Goal: Subscribe to service/newsletter

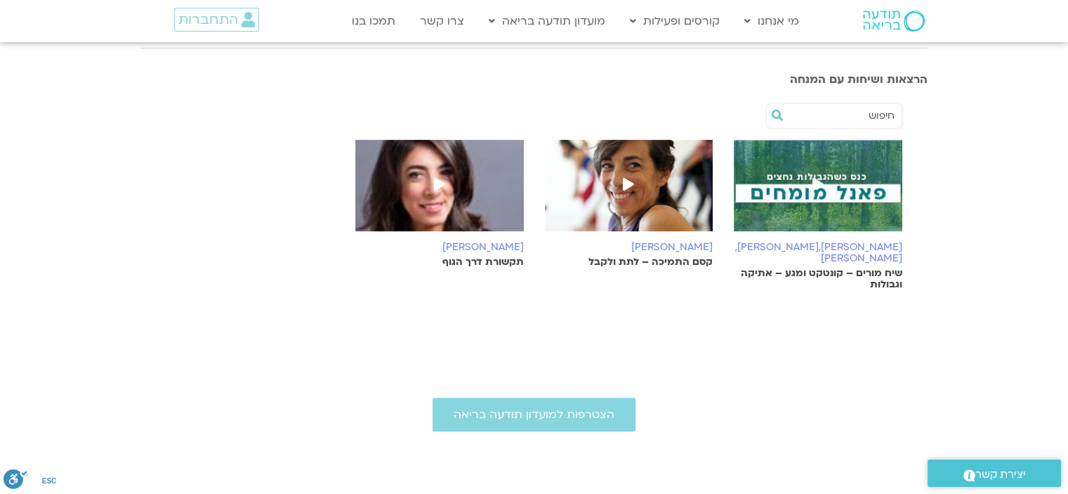
scroll to position [492, 0]
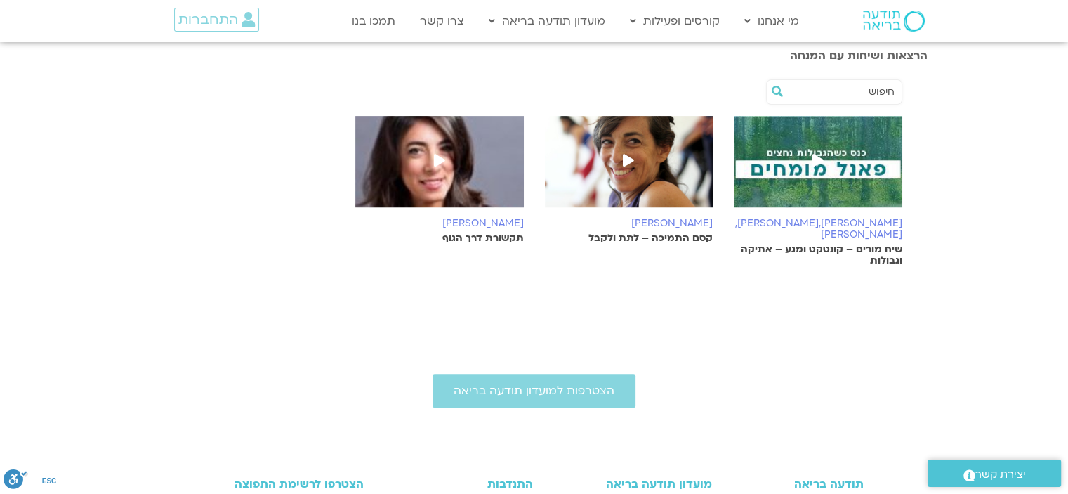
click at [688, 232] on p "קסם התמיכה – לתת ולקבל" at bounding box center [629, 237] width 169 height 11
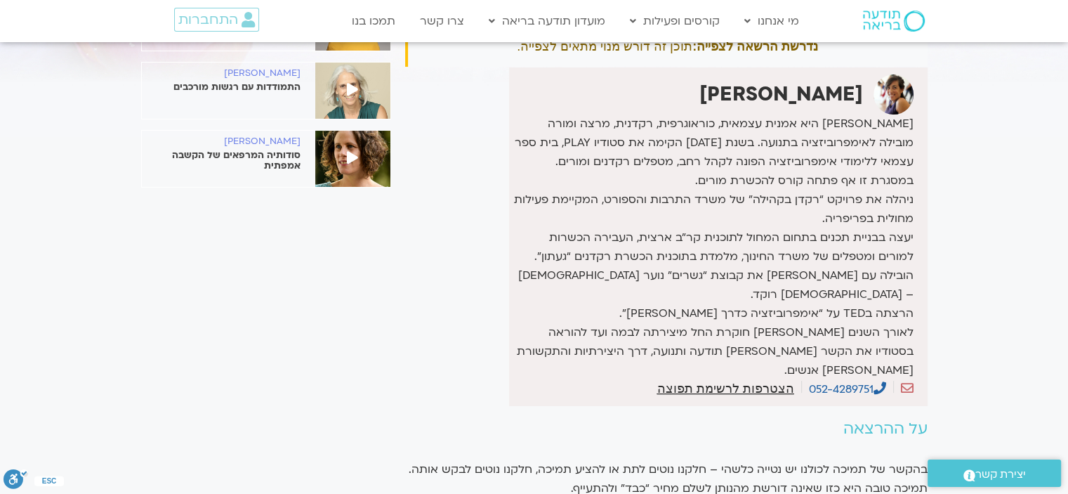
scroll to position [140, 0]
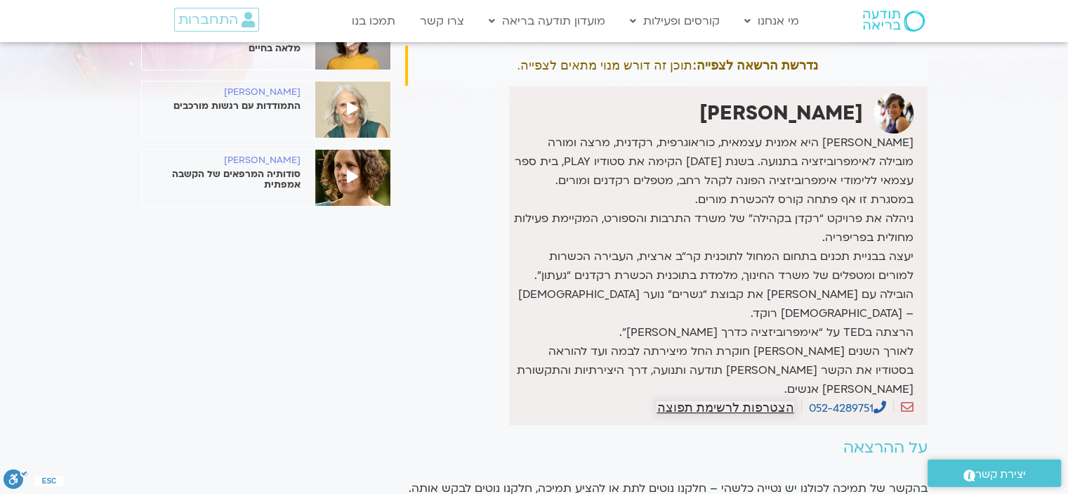
click at [733, 401] on span "הצטרפות לרשימת תפוצה" at bounding box center [725, 407] width 137 height 13
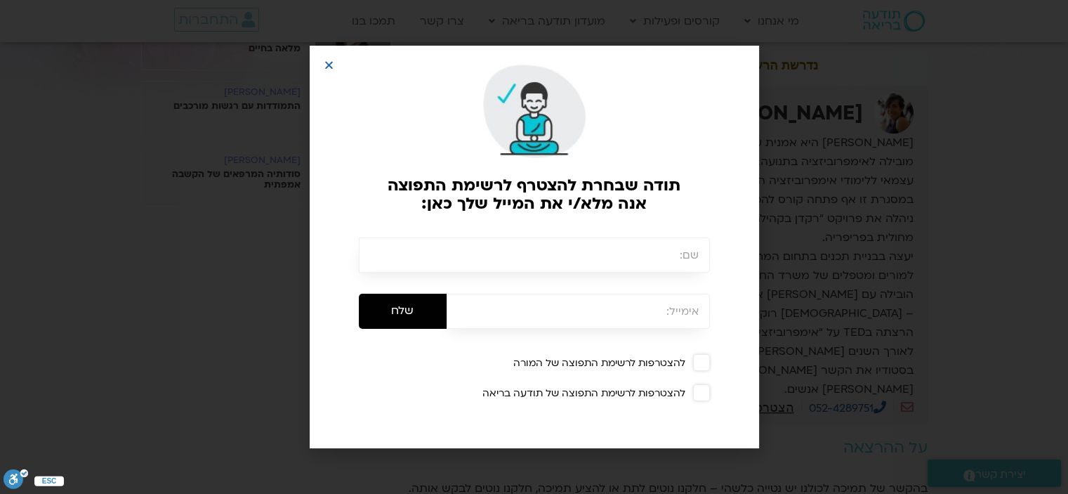
click at [597, 260] on input "text" at bounding box center [534, 254] width 351 height 35
click at [699, 364] on span at bounding box center [701, 362] width 17 height 17
click at [702, 395] on span at bounding box center [701, 392] width 17 height 17
click at [654, 256] on input "text" at bounding box center [534, 254] width 351 height 35
type input "[PERSON_NAME]"
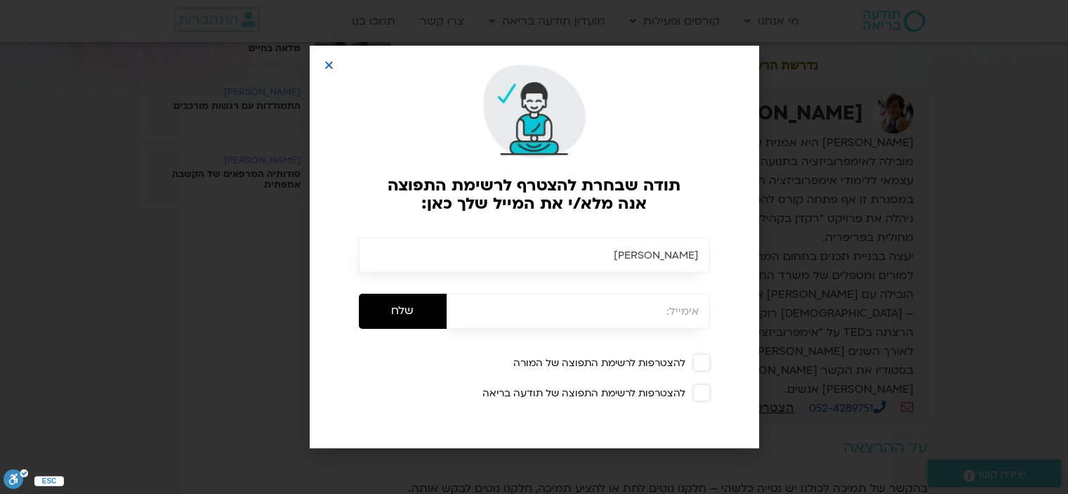
click at [643, 310] on input "email" at bounding box center [578, 311] width 263 height 35
type input "[EMAIL_ADDRESS][DOMAIN_NAME]"
click at [691, 334] on form "[PERSON_NAME] שלח [EMAIL_ADDRESS][DOMAIN_NAME] להצטרפות לרשימת התפוצה של המורה …" at bounding box center [534, 319] width 435 height 165
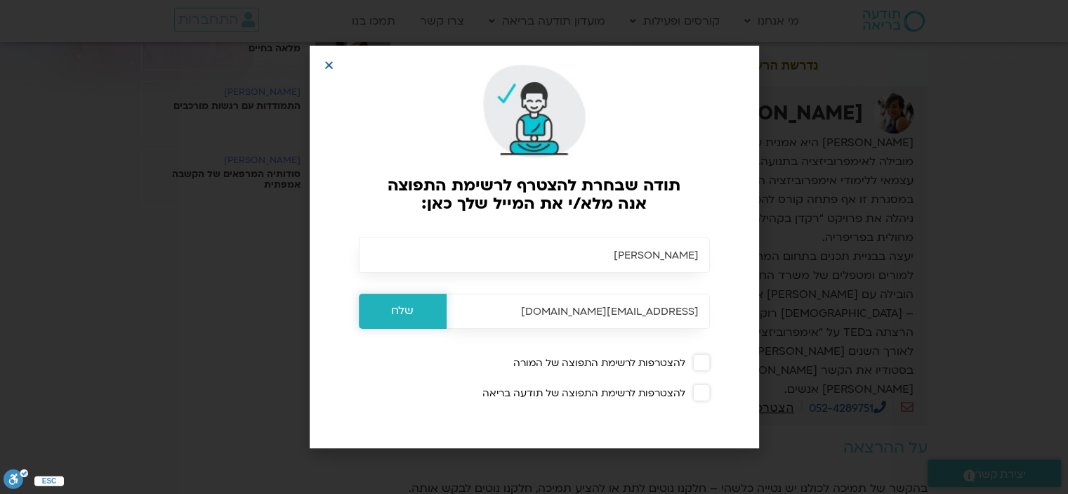
click at [403, 311] on input "שלח" at bounding box center [403, 311] width 88 height 35
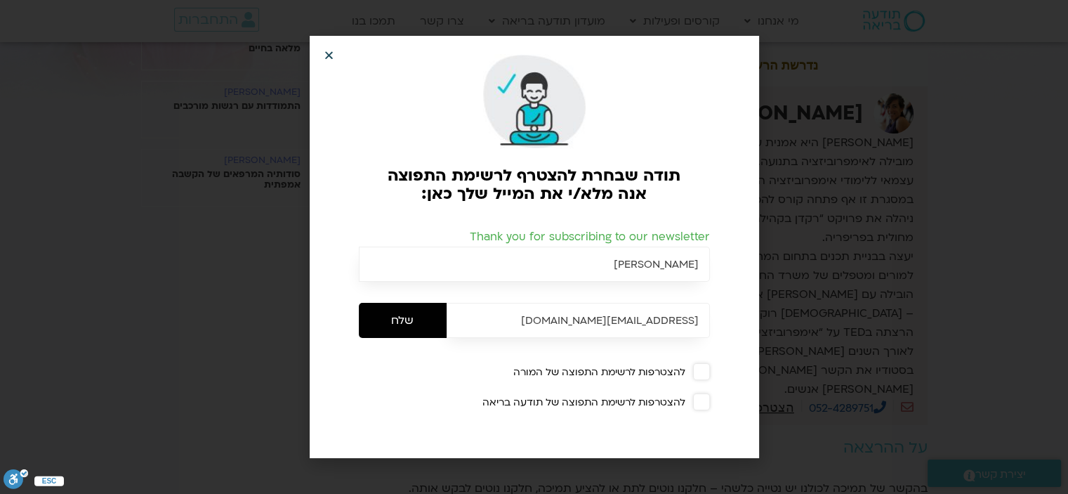
click at [320, 50] on div at bounding box center [534, 96] width 435 height 106
click at [329, 59] on icon "Close" at bounding box center [329, 55] width 11 height 11
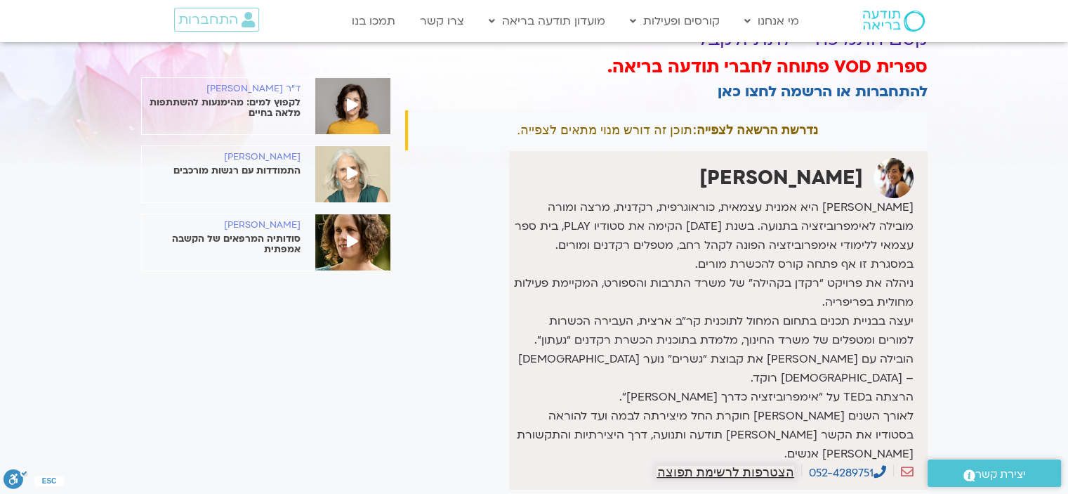
scroll to position [0, 0]
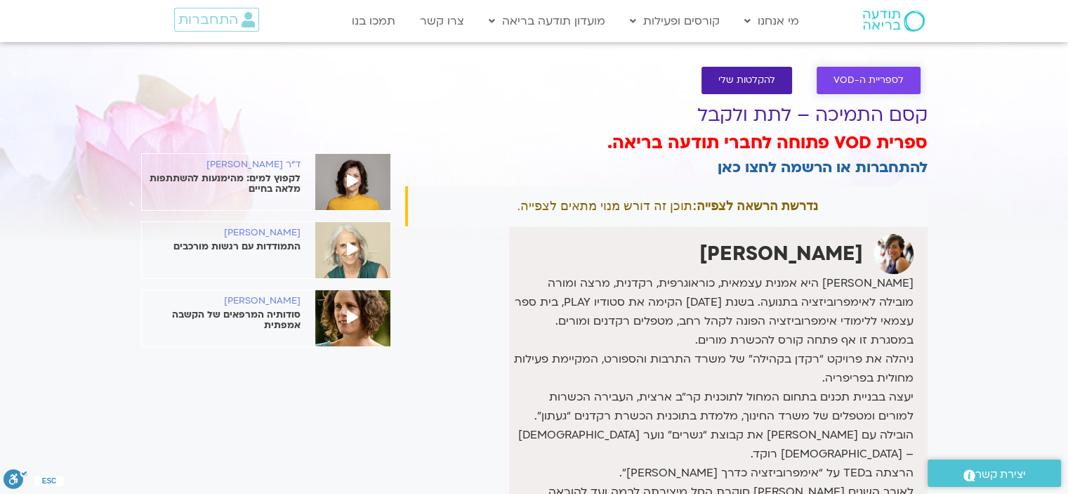
drag, startPoint x: 853, startPoint y: 81, endPoint x: 831, endPoint y: 88, distance: 22.2
click at [851, 83] on span "לספריית ה-VOD" at bounding box center [869, 80] width 70 height 11
